Goal: Transaction & Acquisition: Purchase product/service

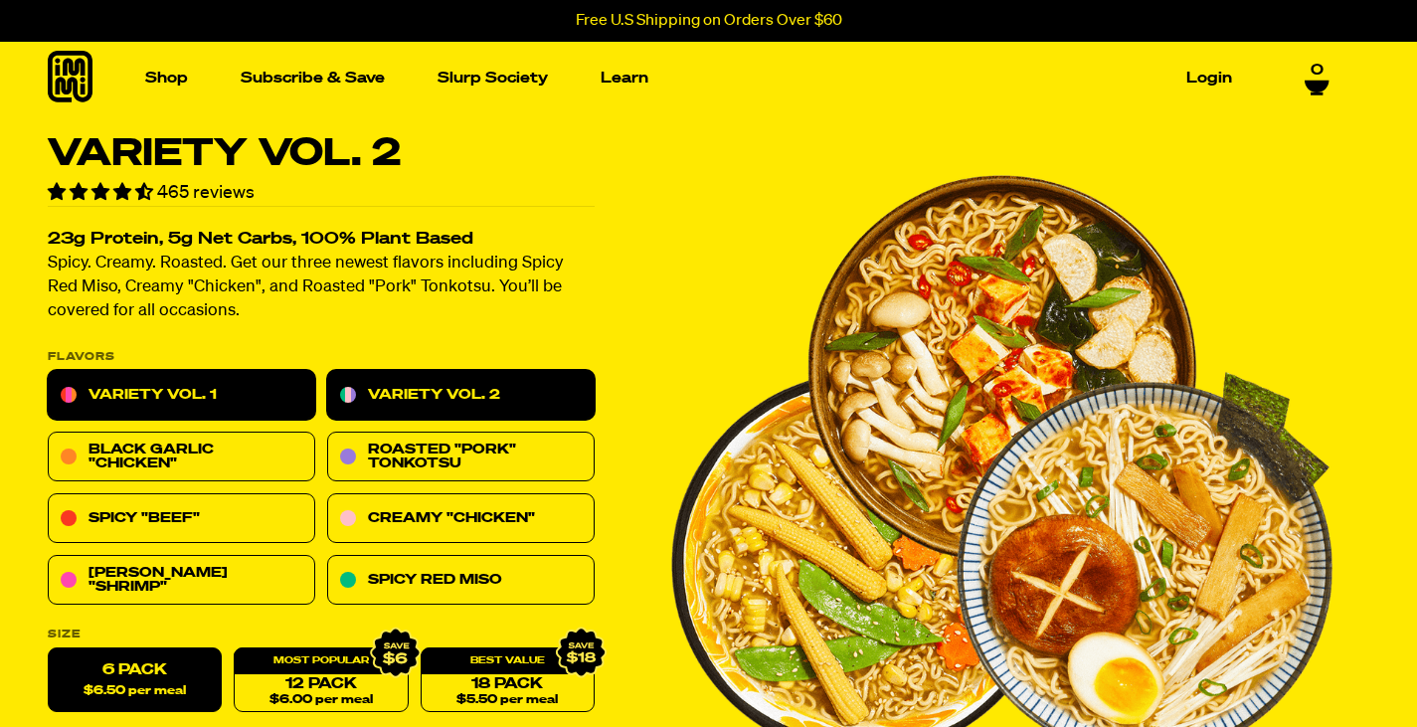
click at [167, 396] on link "Variety Vol. 1" at bounding box center [181, 396] width 267 height 50
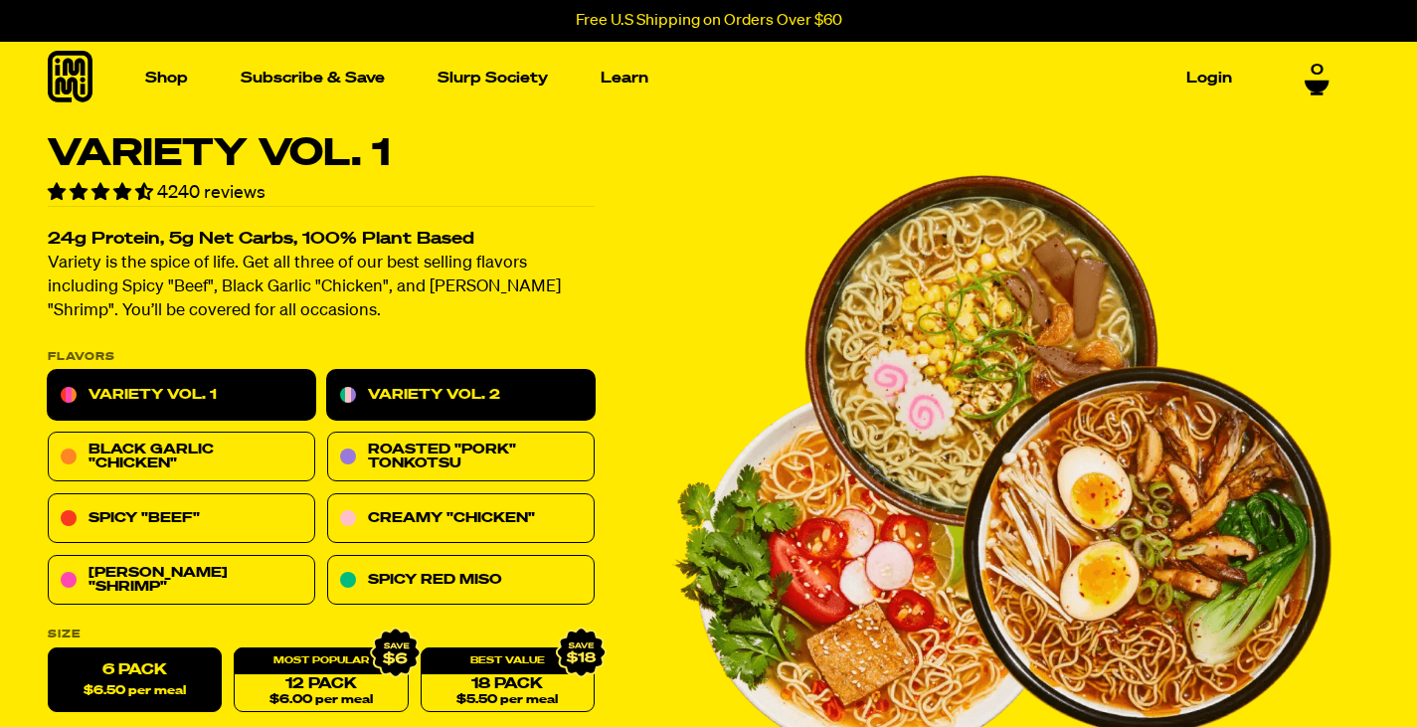
click at [449, 390] on link "Variety Vol. 2" at bounding box center [460, 396] width 267 height 50
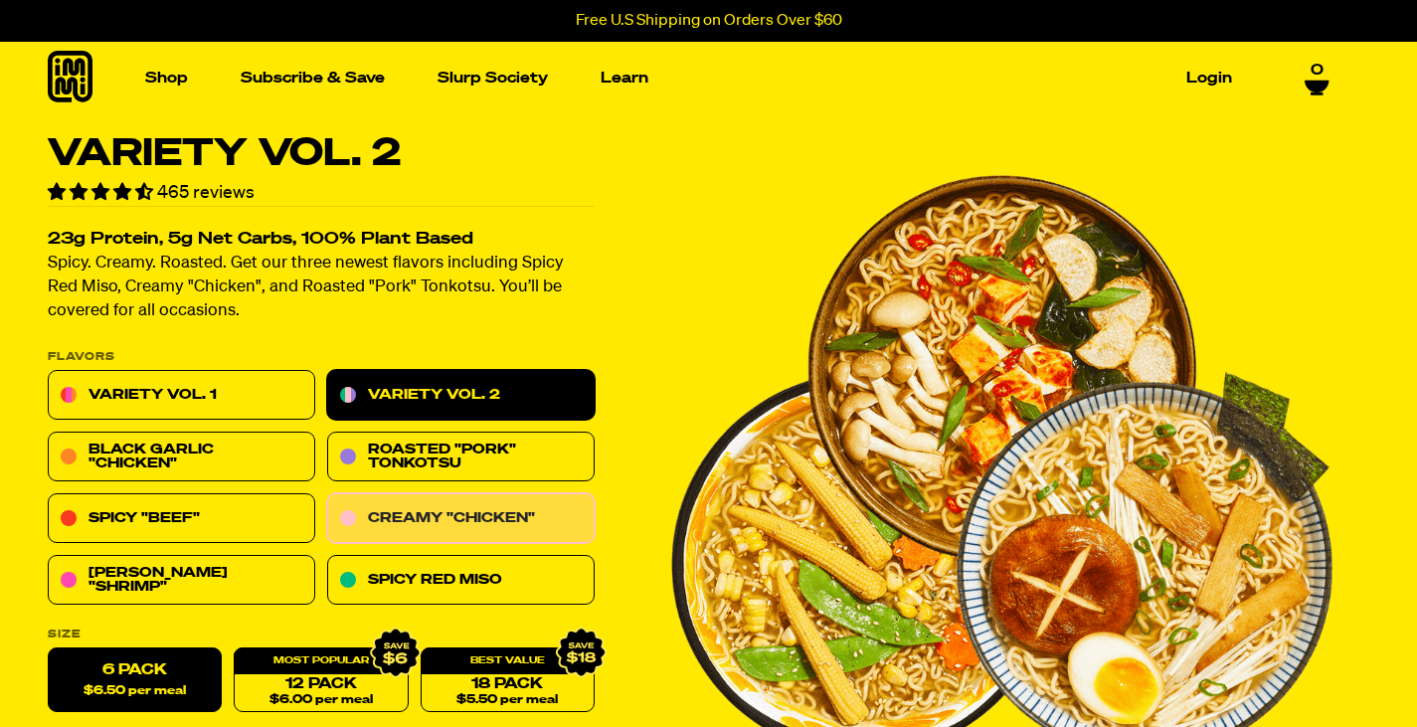
click at [459, 519] on link "Creamy "Chicken"" at bounding box center [460, 519] width 267 height 50
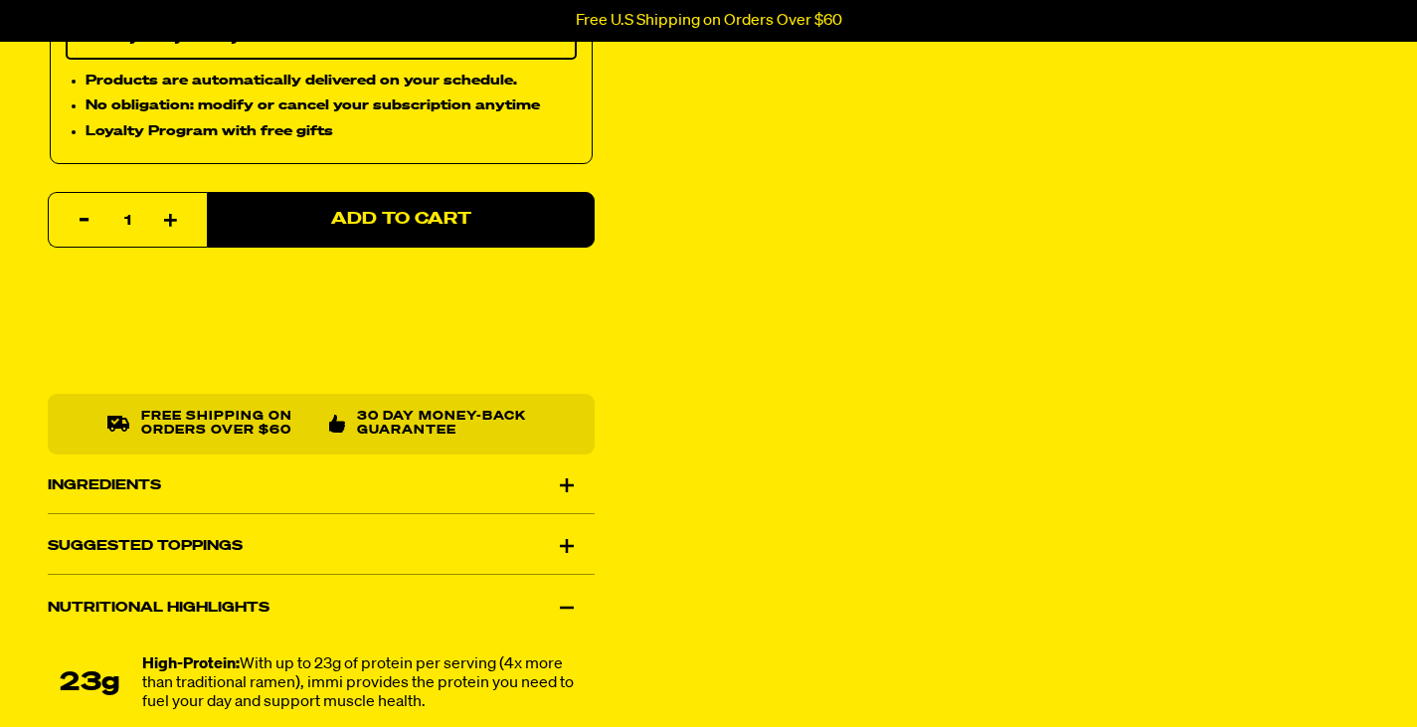
scroll to position [994, 0]
